Goal: Task Accomplishment & Management: Complete application form

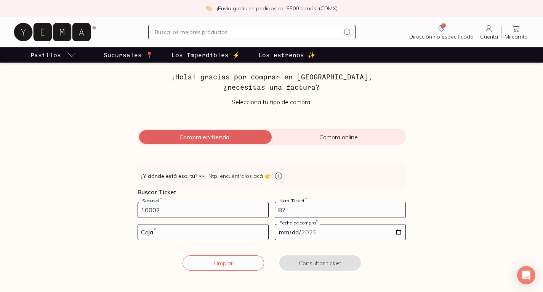
type input "87"
click at [227, 233] on input "number" at bounding box center [203, 231] width 130 height 15
type input "01"
click at [355, 228] on input "date" at bounding box center [340, 231] width 130 height 15
type input "[DATE]"
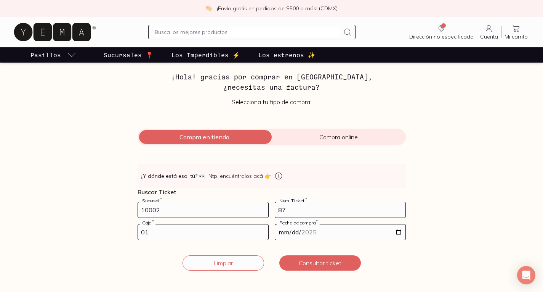
type input "[DATE]"
click at [348, 268] on button "Consultar ticket" at bounding box center [320, 262] width 82 height 15
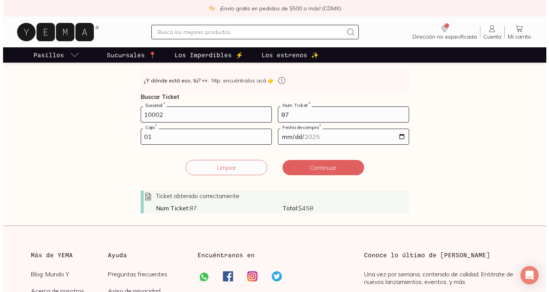
scroll to position [108, 0]
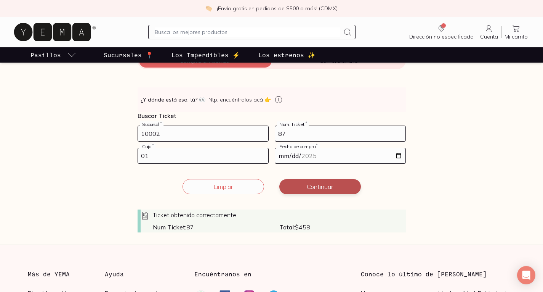
click at [335, 186] on button "Continuar" at bounding box center [320, 186] width 82 height 15
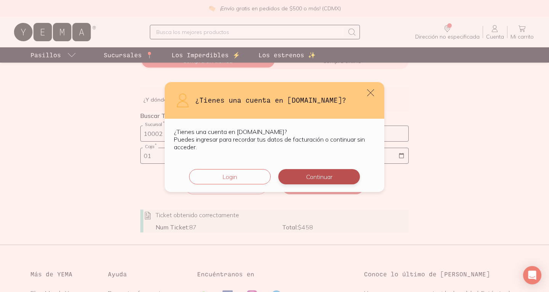
click at [324, 176] on button "Continuar" at bounding box center [319, 176] width 82 height 15
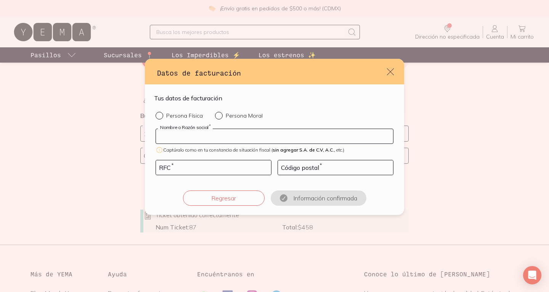
click at [238, 136] on input "default" at bounding box center [274, 136] width 237 height 14
click at [207, 139] on input "default" at bounding box center [274, 136] width 237 height 14
click at [189, 115] on p "Persona Física" at bounding box center [184, 115] width 37 height 7
click at [162, 115] on input "Persona Física" at bounding box center [159, 115] width 6 height 6
radio input "true"
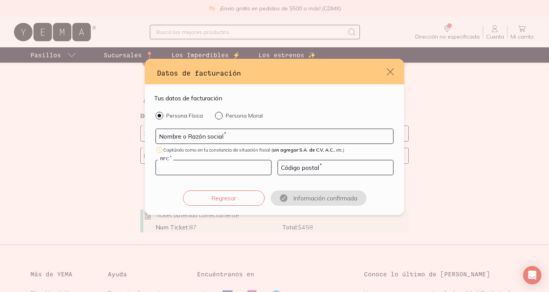
click at [217, 168] on input "default" at bounding box center [213, 167] width 115 height 14
click at [318, 165] on input "default" at bounding box center [335, 167] width 115 height 14
type input "11800"
click at [230, 169] on input "default" at bounding box center [213, 167] width 115 height 14
click at [214, 138] on input "default" at bounding box center [274, 136] width 237 height 14
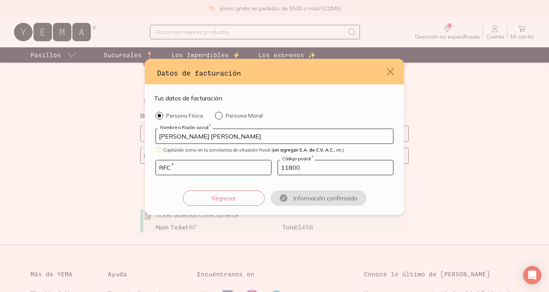
type input "[PERSON_NAME] [PERSON_NAME]"
click at [321, 170] on input "11800" at bounding box center [335, 167] width 115 height 14
click at [159, 115] on input "Persona Física" at bounding box center [159, 115] width 6 height 6
click at [217, 114] on input "Persona Moral" at bounding box center [218, 115] width 6 height 6
radio input "true"
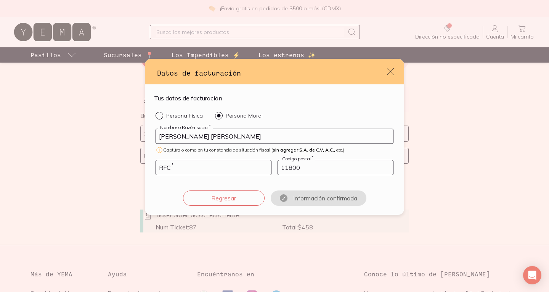
click at [162, 116] on div "default" at bounding box center [161, 116] width 11 height 8
click at [162, 116] on input "Persona Física" at bounding box center [159, 115] width 6 height 6
radio input "true"
click at [217, 171] on input "default" at bounding box center [213, 167] width 115 height 14
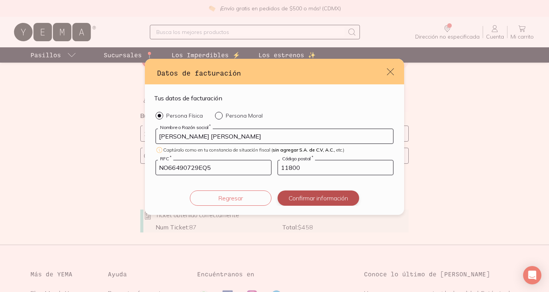
click at [317, 198] on button "Confirmar información" at bounding box center [319, 197] width 82 height 15
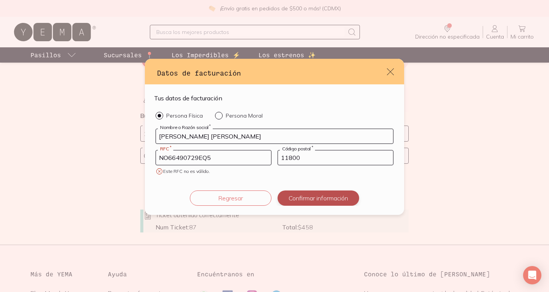
click at [317, 198] on button "Confirmar información" at bounding box center [319, 197] width 82 height 15
click at [237, 156] on input "NO66490729EQ5" at bounding box center [213, 157] width 115 height 14
click at [290, 197] on button "Confirmar información" at bounding box center [319, 197] width 82 height 15
click at [317, 198] on button "Confirmar información" at bounding box center [319, 197] width 82 height 15
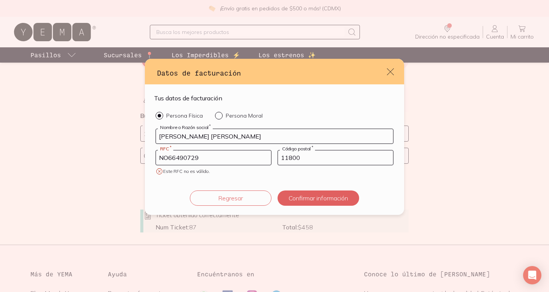
click at [221, 157] on input "NO66490729" at bounding box center [213, 157] width 115 height 14
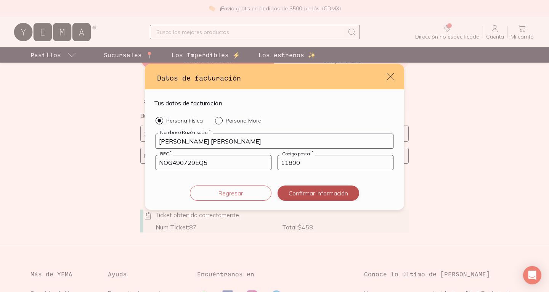
type input "NOG490729EQ5"
click at [331, 196] on button "Confirmar información" at bounding box center [319, 192] width 82 height 15
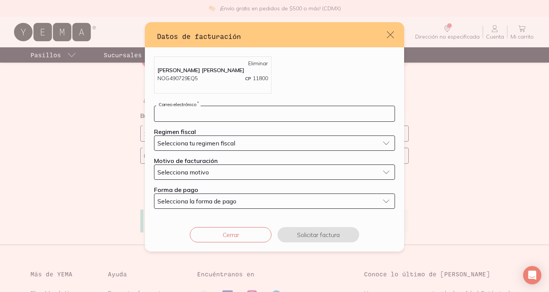
click at [246, 114] on input "default" at bounding box center [274, 113] width 240 height 15
type input "[EMAIL_ADDRESS][DOMAIN_NAME]"
click at [276, 143] on div "Selecciona tu regimen fiscal" at bounding box center [268, 143] width 222 height 8
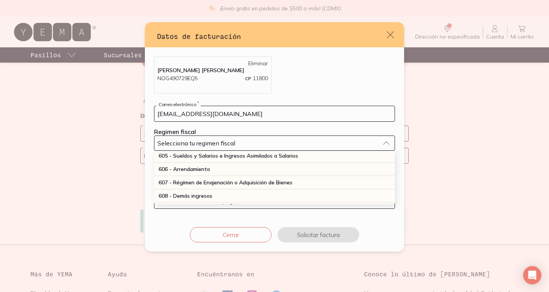
scroll to position [38, 0]
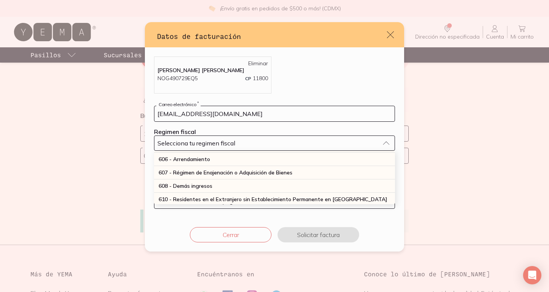
click at [165, 211] on div "[PERSON_NAME] [PERSON_NAME] NOG490729EQ5 CP 11800 Eliminar [EMAIL_ADDRESS][DOMA…" at bounding box center [274, 132] width 259 height 170
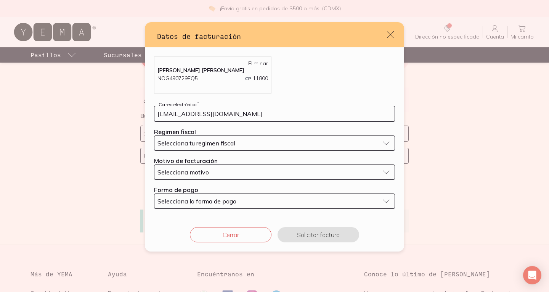
click at [212, 174] on div "Selecciona motivo" at bounding box center [268, 172] width 222 height 8
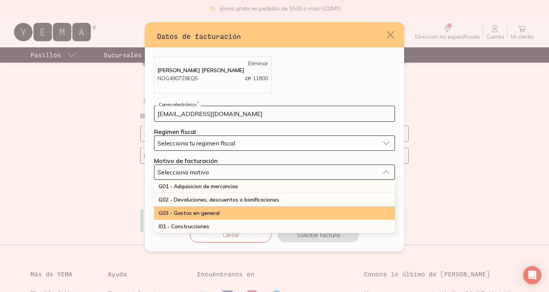
click at [235, 208] on div "G03 - Gastos en general" at bounding box center [274, 212] width 241 height 13
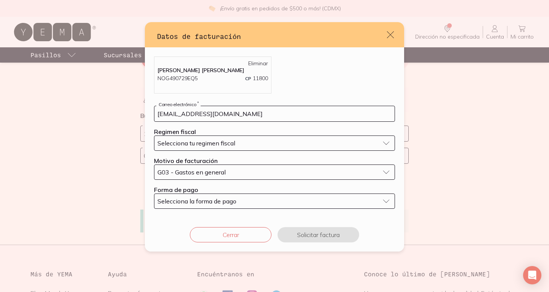
click at [238, 202] on div "Selecciona la forma de pago" at bounding box center [268, 201] width 222 height 8
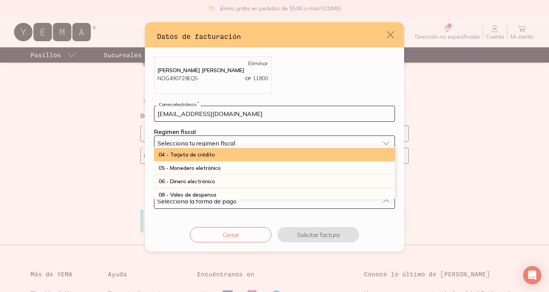
click at [223, 154] on div "04 - Tarjeta de crédito" at bounding box center [274, 154] width 241 height 13
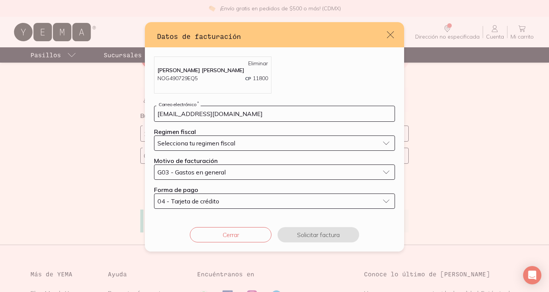
click at [246, 143] on div "Selecciona tu regimen fiscal" at bounding box center [268, 143] width 222 height 8
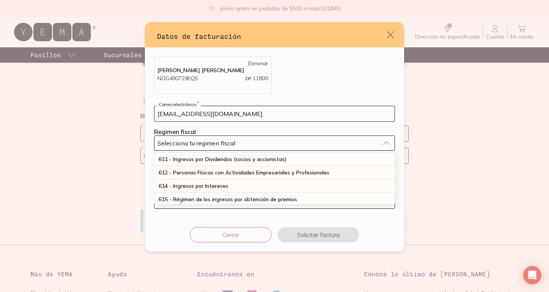
scroll to position [76, 0]
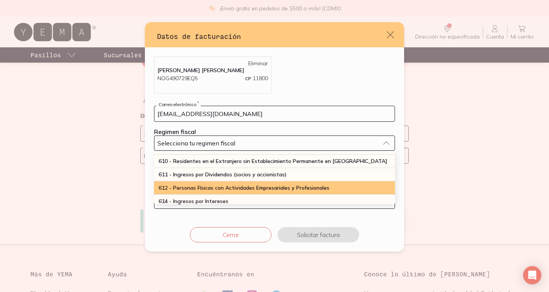
click at [263, 188] on span "612 - Personas Físicas con Actividades Empresariales y Profesionales" at bounding box center [244, 187] width 171 height 7
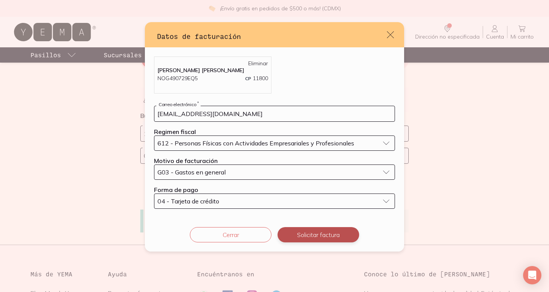
click at [300, 233] on button "Solicitar factura" at bounding box center [319, 234] width 82 height 15
